Goal: Task Accomplishment & Management: Use online tool/utility

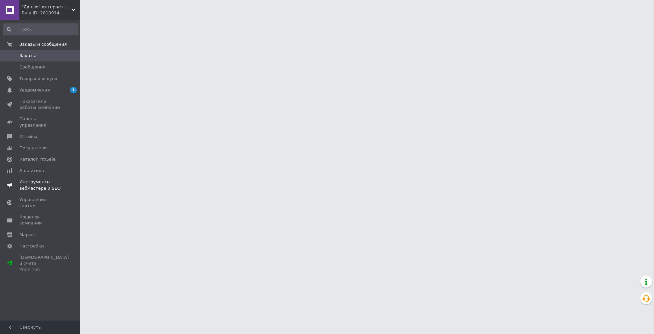
click at [49, 184] on span "Инструменты вебмастера и SEO" at bounding box center [40, 185] width 42 height 12
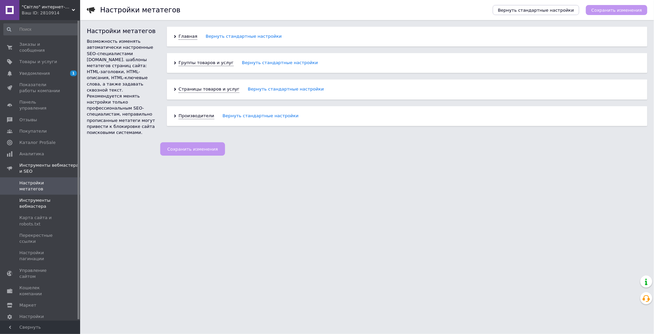
click at [46, 197] on span "Инструменты вебмастера" at bounding box center [40, 203] width 42 height 12
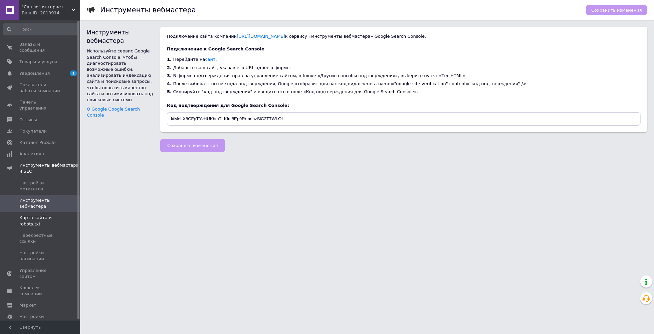
click at [55, 218] on span "Карта сайта и robots.txt" at bounding box center [40, 221] width 42 height 12
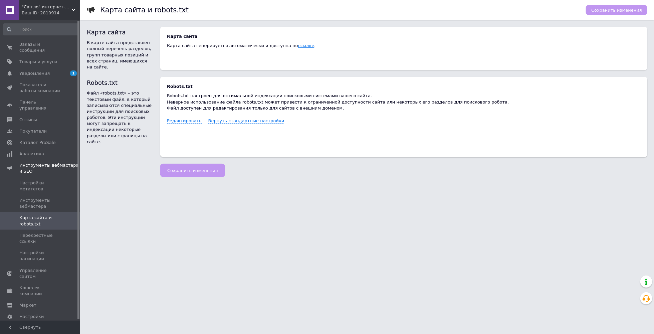
click at [298, 47] on link "ссылке" at bounding box center [306, 45] width 16 height 5
click at [58, 6] on span ""Світло" интернет-магазин" at bounding box center [47, 7] width 50 height 6
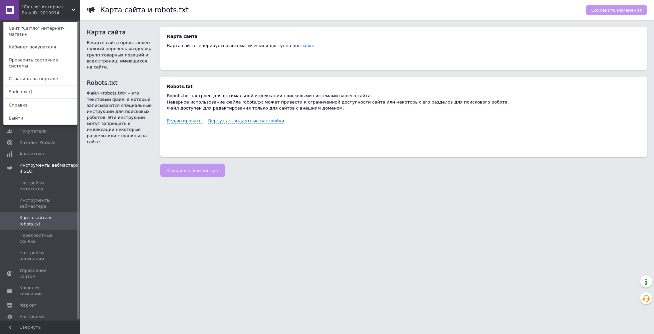
click at [50, 86] on link "Sudo exit()" at bounding box center [40, 92] width 73 height 13
